Goal: Transaction & Acquisition: Download file/media

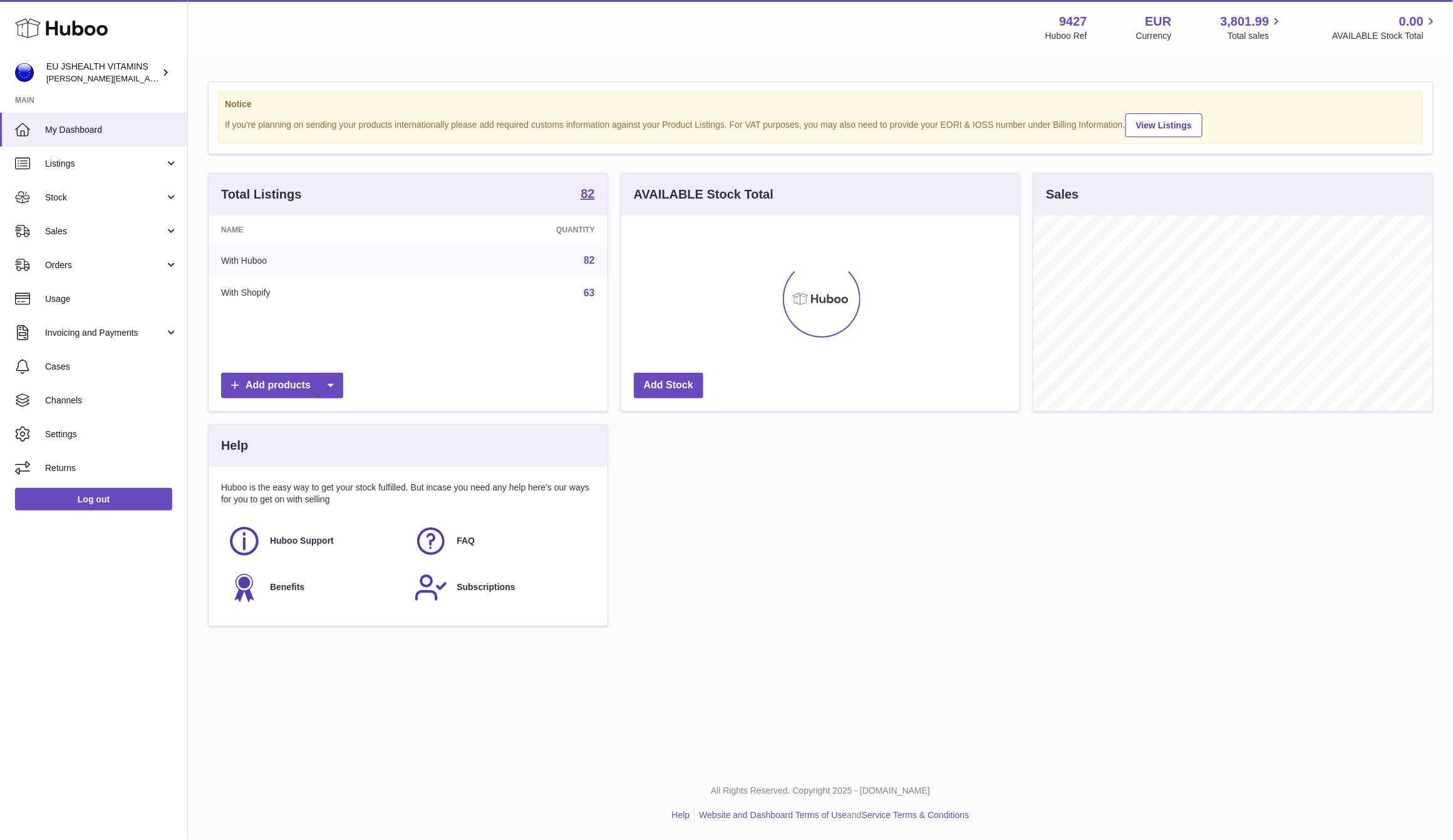
scroll to position [195, 398]
click at [77, 192] on span "Stock" at bounding box center [105, 197] width 120 height 12
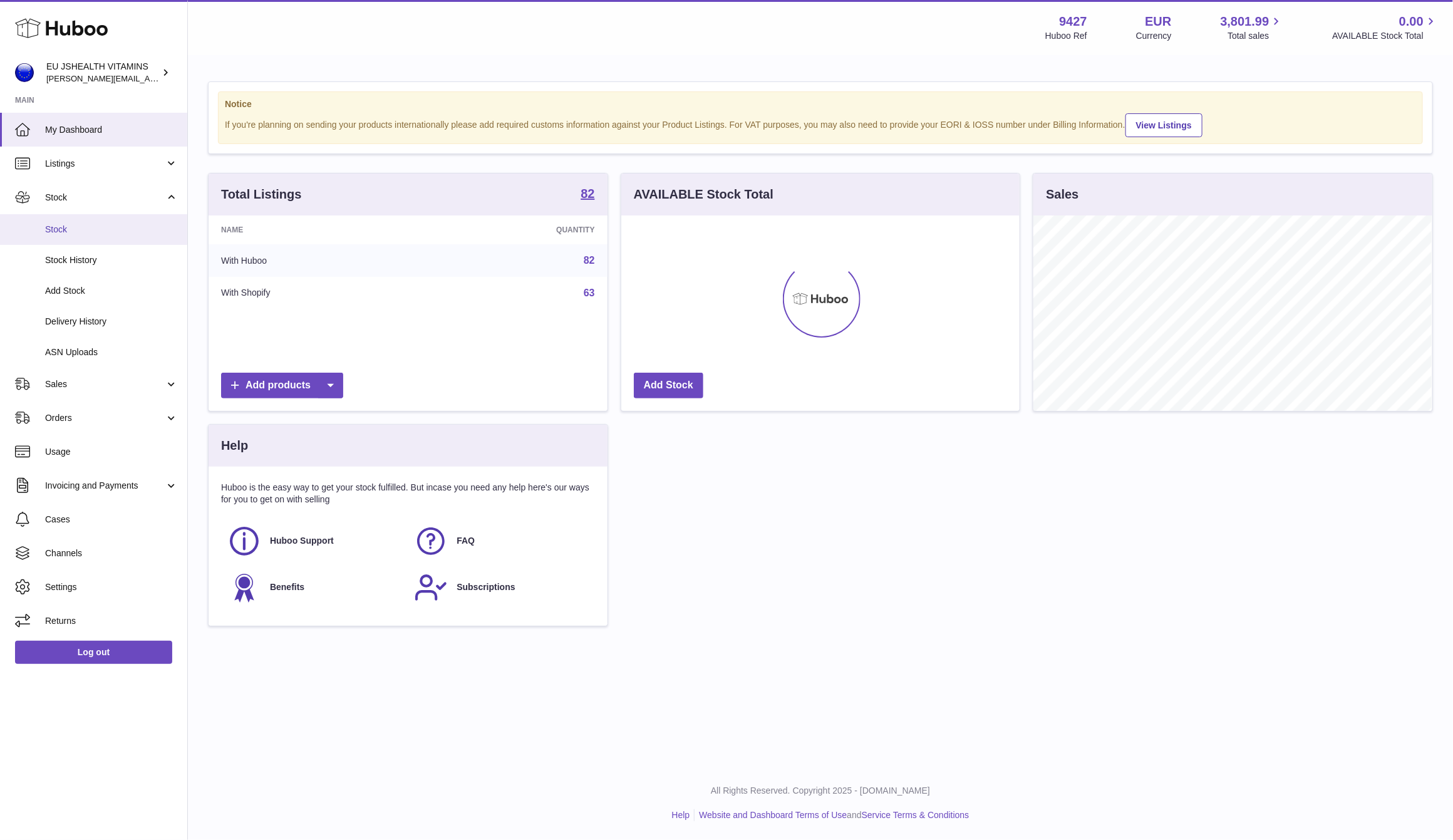
click at [73, 223] on span "Stock" at bounding box center [111, 229] width 133 height 12
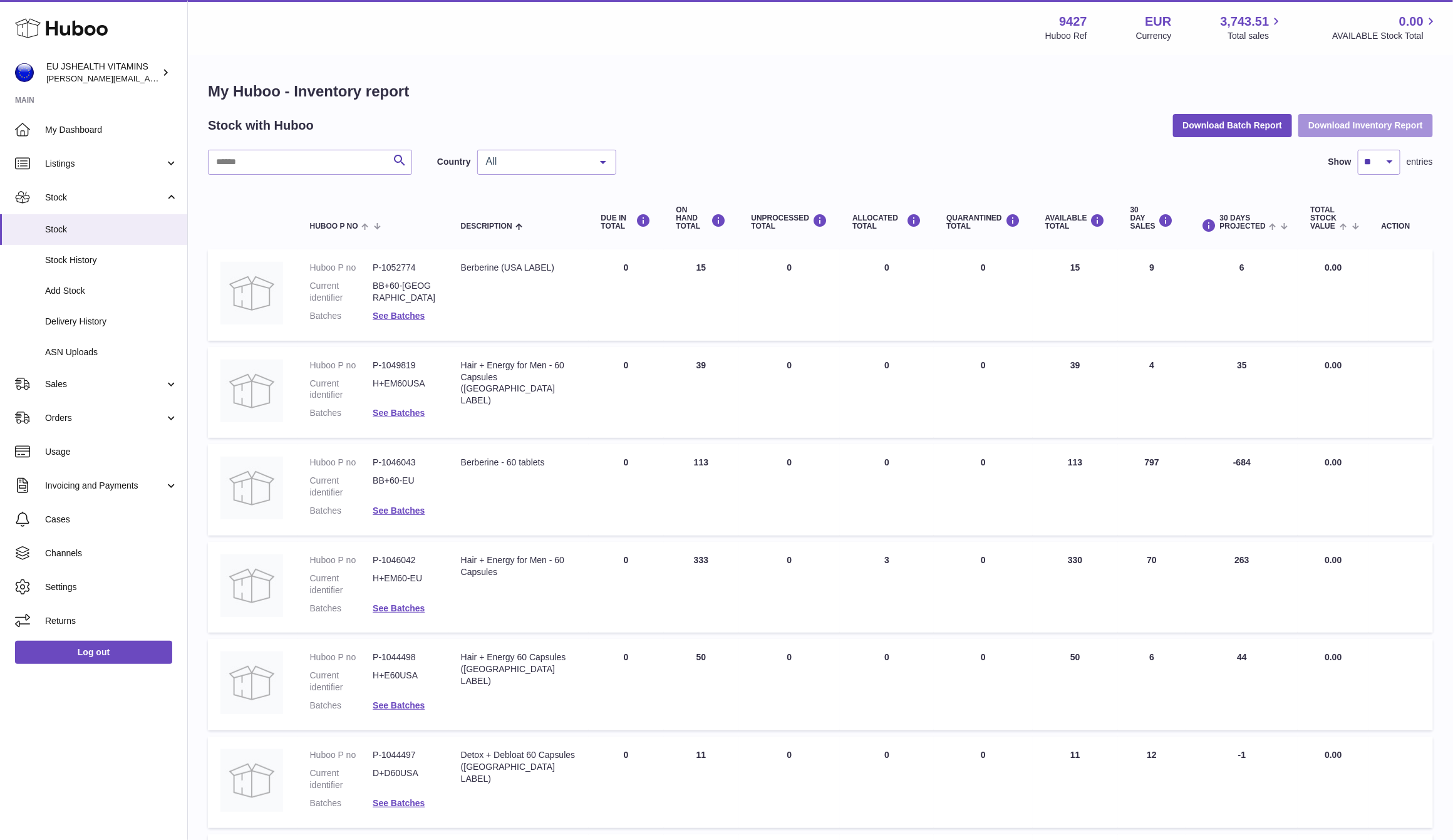
click at [1358, 121] on button "Download Inventory Report" at bounding box center [1366, 125] width 135 height 23
drag, startPoint x: 1329, startPoint y: 80, endPoint x: 1337, endPoint y: 96, distance: 17.9
click at [1329, 80] on div "My Huboo - Inventory report Stock with Huboo Download Batch Report Download Inv…" at bounding box center [820, 674] width 1265 height 1235
drag, startPoint x: 1342, startPoint y: 124, endPoint x: 1340, endPoint y: 109, distance: 15.1
click at [1342, 123] on button "Download Inventory Report" at bounding box center [1366, 125] width 135 height 23
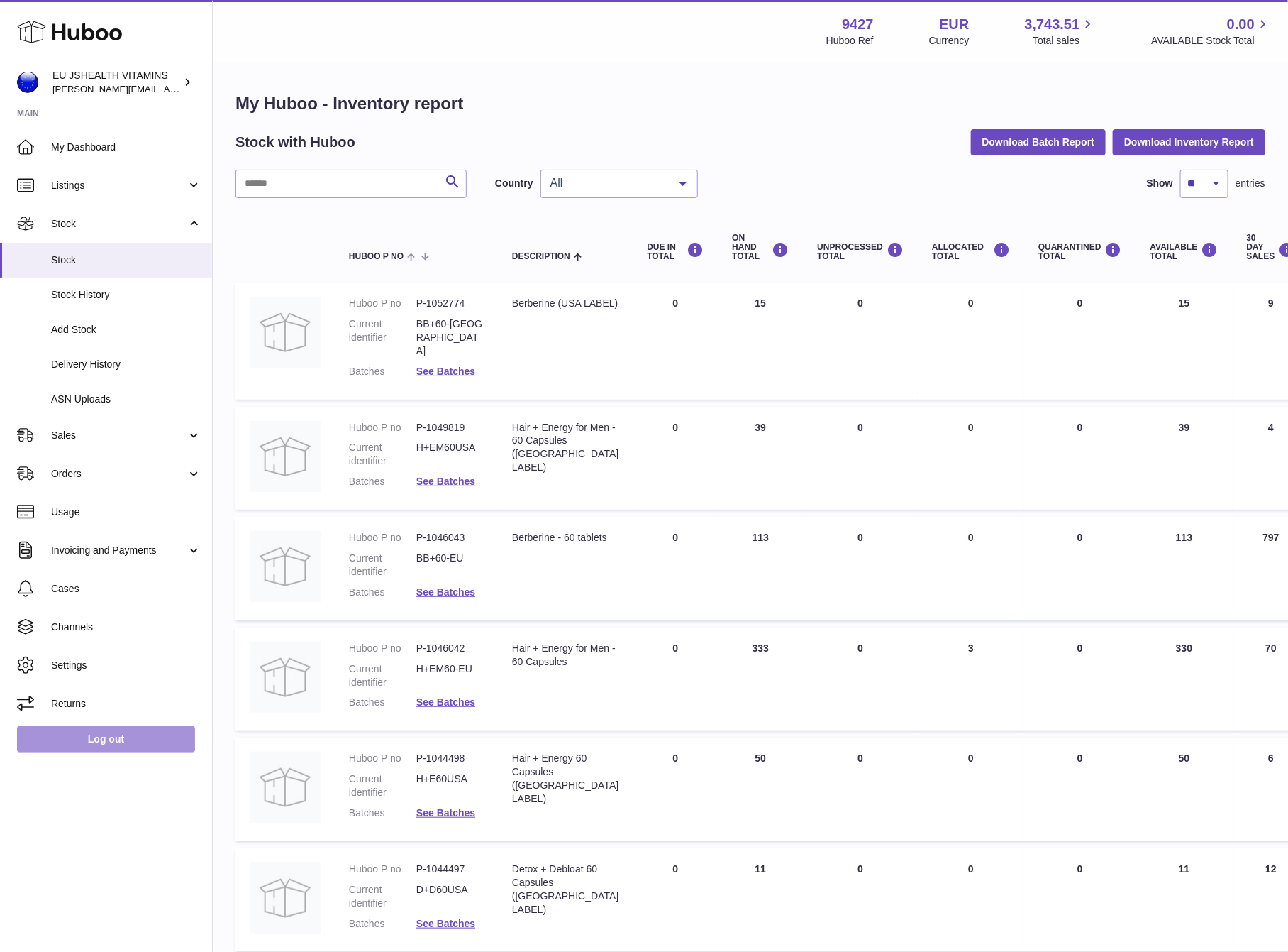
click at [174, 727] on link "Log out" at bounding box center [106, 739] width 178 height 26
